Goal: Information Seeking & Learning: Learn about a topic

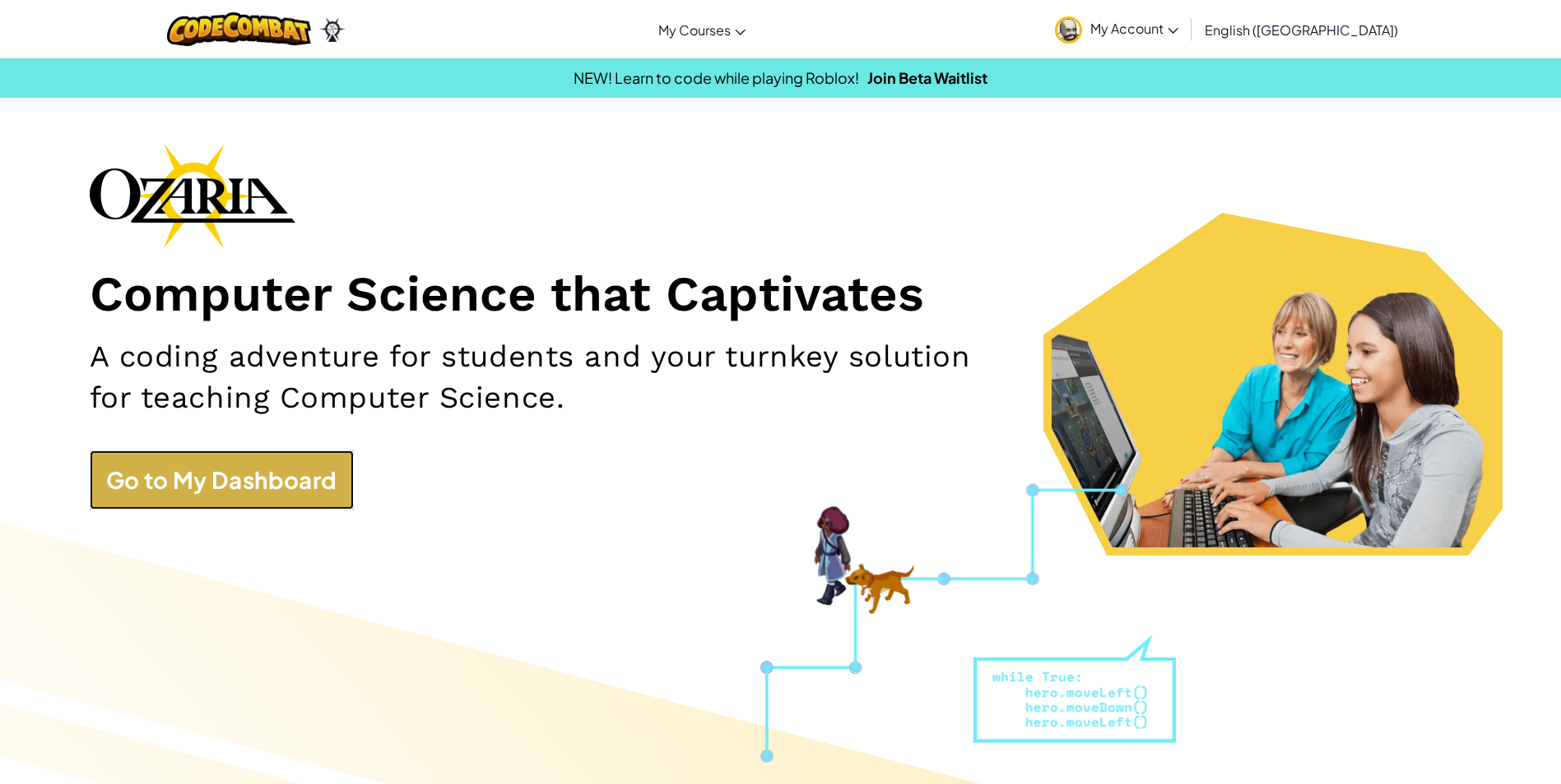
click at [292, 491] on link "Go to My Dashboard" at bounding box center [221, 480] width 264 height 59
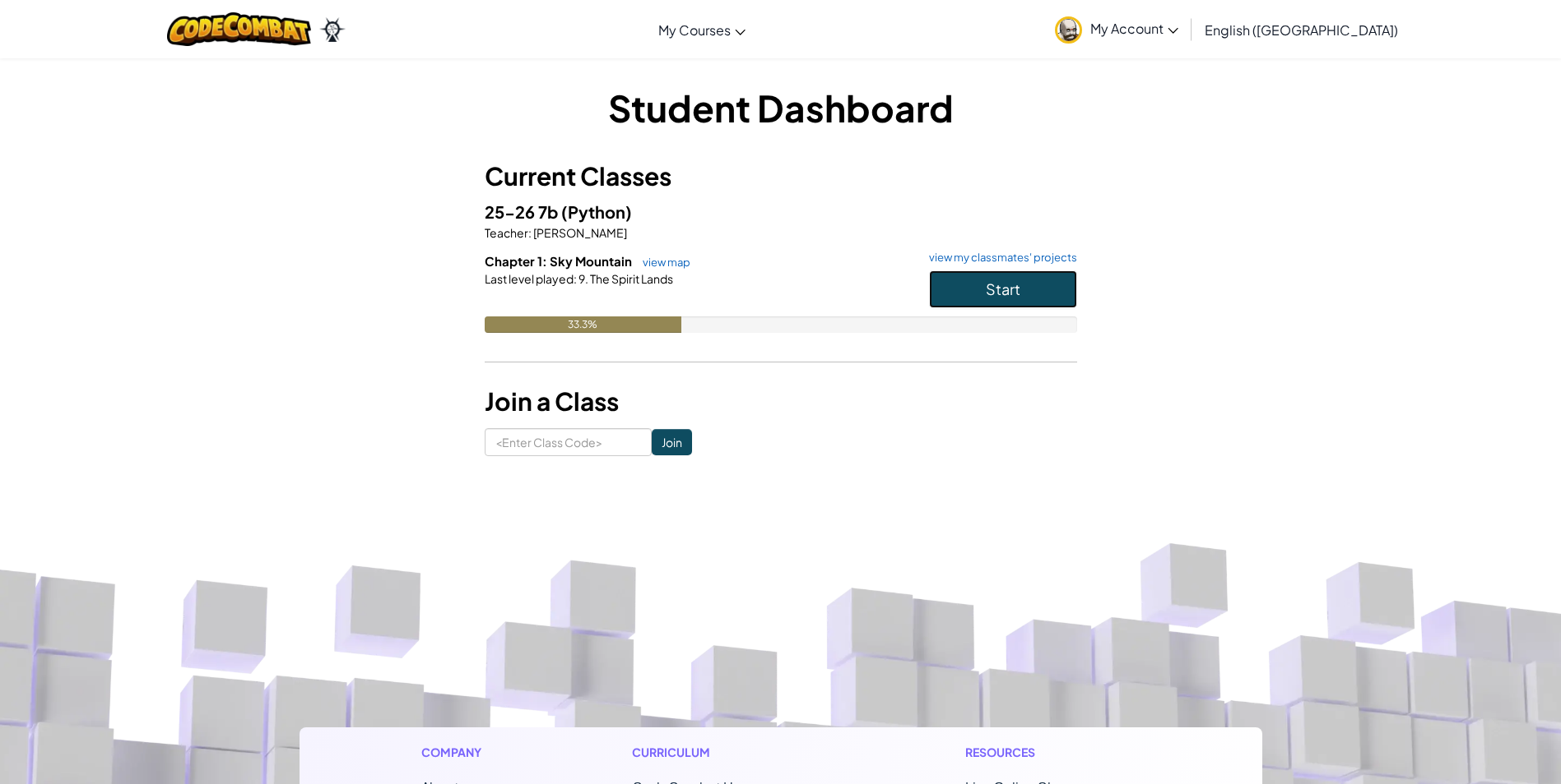
click at [1003, 277] on button "Start" at bounding box center [1002, 289] width 148 height 38
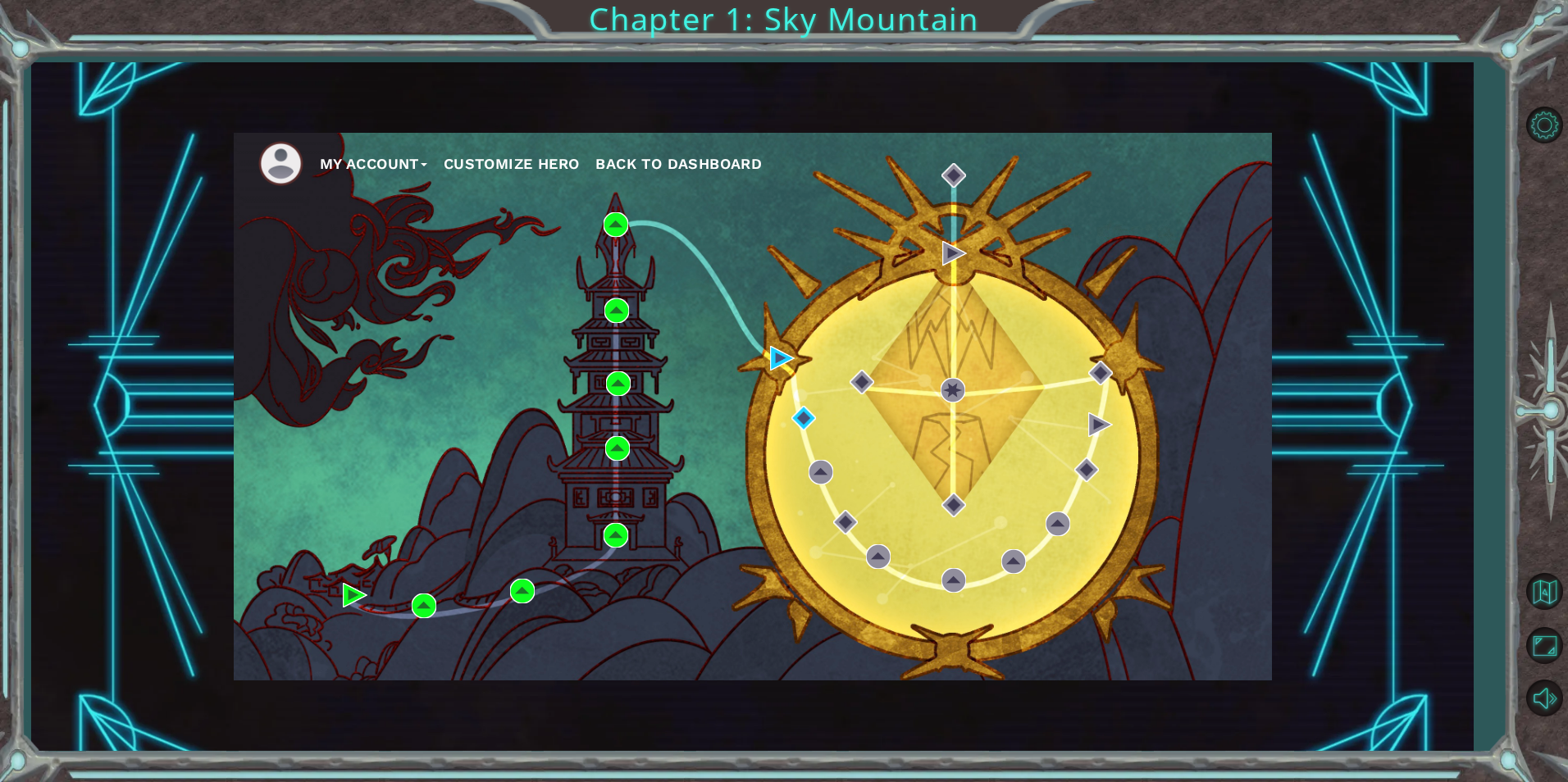
click at [526, 604] on div "My Account Customize Hero Back to Dashboard" at bounding box center [753, 406] width 1038 height 547
click at [524, 593] on img at bounding box center [523, 592] width 25 height 25
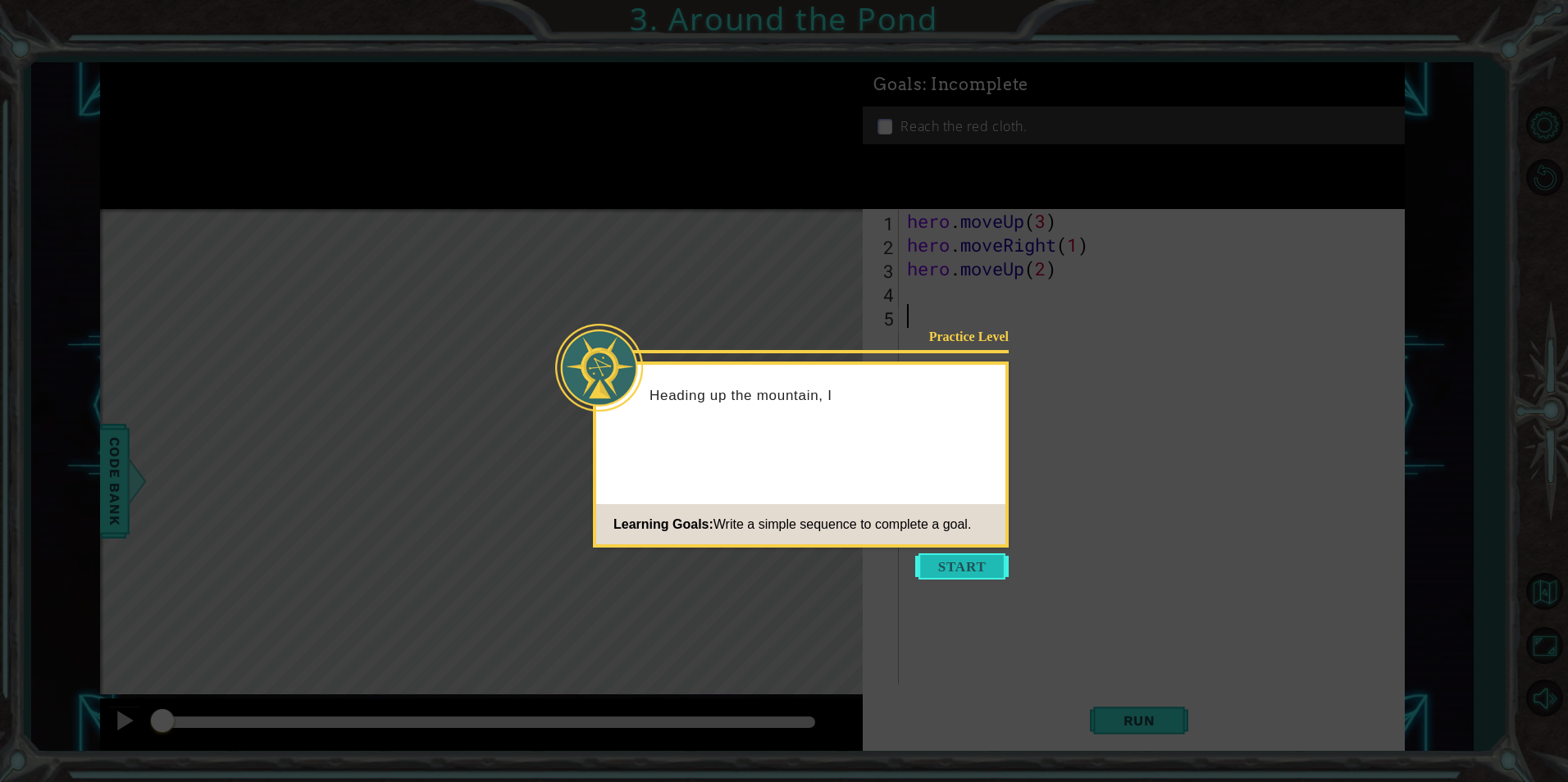
click at [973, 574] on button "Start" at bounding box center [962, 567] width 93 height 26
